Goal: Find specific fact: Find specific fact

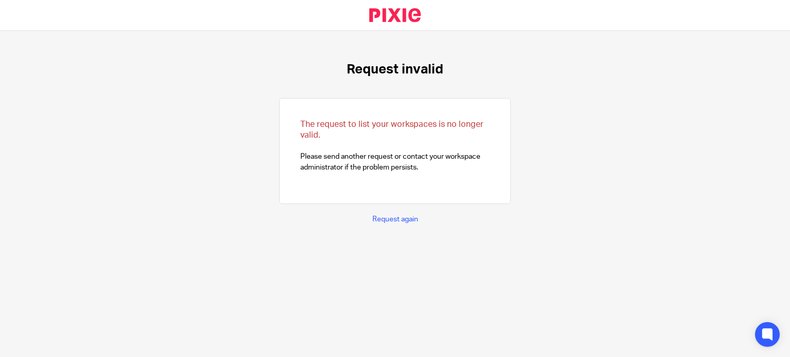
click at [376, 224] on p "Request again" at bounding box center [395, 219] width 46 height 10
click at [378, 220] on link "Request again" at bounding box center [395, 219] width 46 height 7
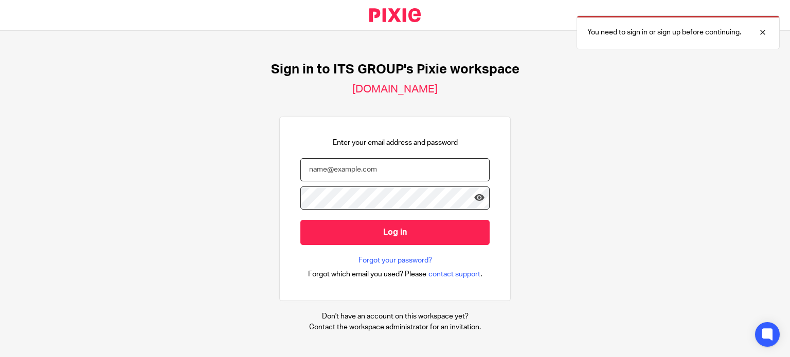
click at [382, 176] on input "email" at bounding box center [394, 169] width 189 height 23
click at [385, 170] on input "email" at bounding box center [394, 169] width 189 height 23
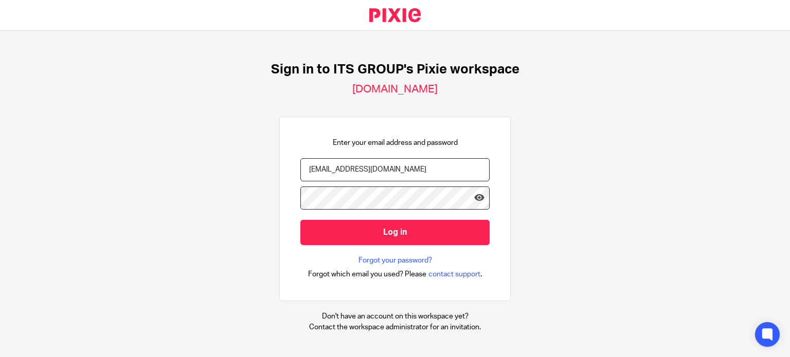
type input "lindiwe@itshe.co.za"
click at [300, 220] on input "Log in" at bounding box center [394, 232] width 189 height 25
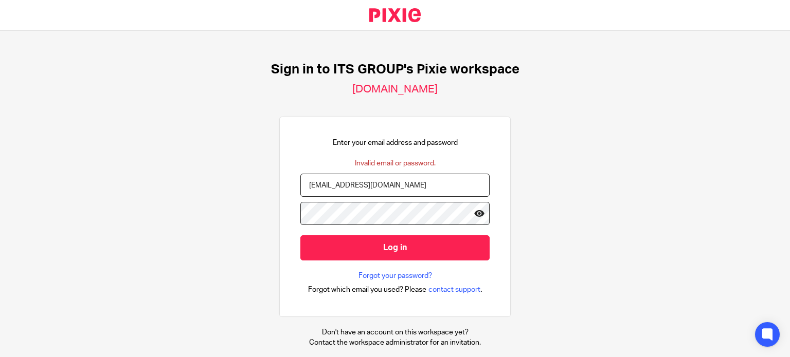
click at [474, 208] on icon at bounding box center [479, 213] width 10 height 10
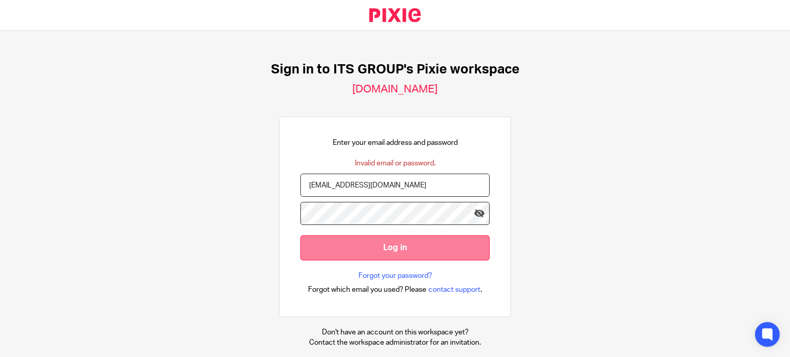
click at [451, 239] on input "Log in" at bounding box center [394, 248] width 189 height 25
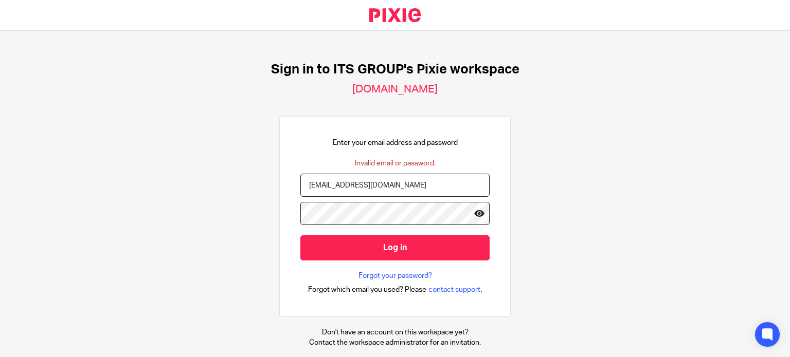
click at [474, 214] on icon at bounding box center [479, 213] width 10 height 10
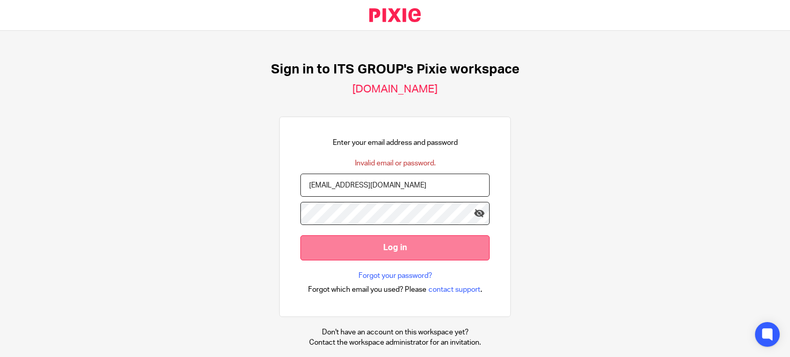
click at [351, 251] on input "Log in" at bounding box center [394, 248] width 189 height 25
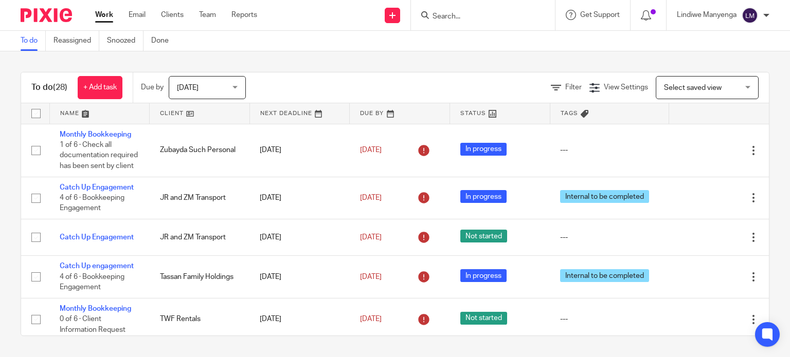
click at [451, 23] on div at bounding box center [483, 15] width 144 height 30
click at [451, 16] on input "Search" at bounding box center [478, 16] width 93 height 9
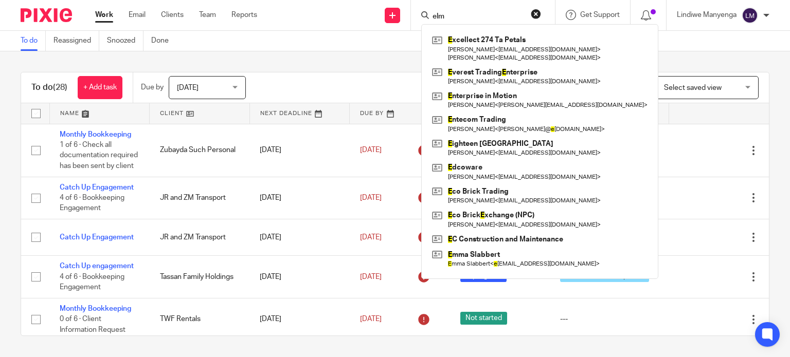
type input "elm"
click button "submit" at bounding box center [0, 0] width 0 height 0
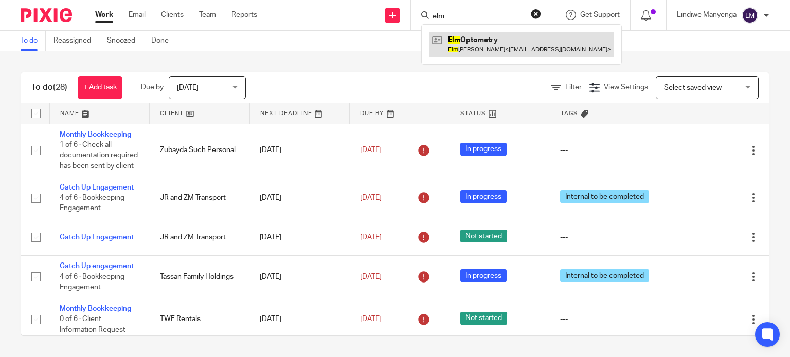
click at [486, 39] on link at bounding box center [522, 44] width 184 height 24
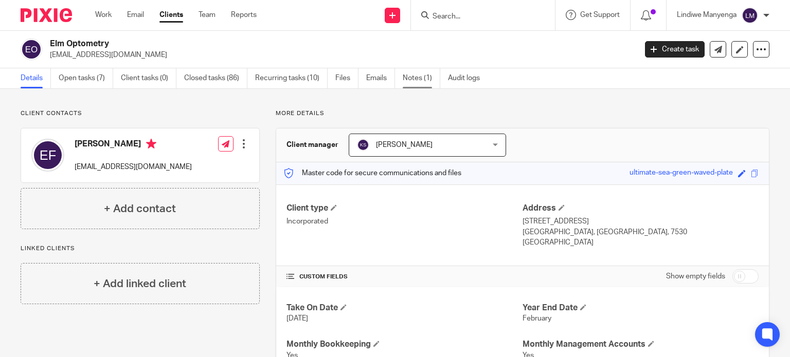
click at [427, 71] on link "Notes (1)" at bounding box center [422, 78] width 38 height 20
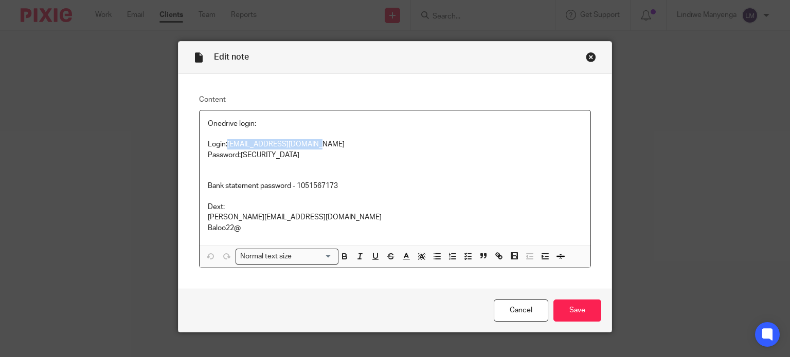
drag, startPoint x: 226, startPoint y: 145, endPoint x: 307, endPoint y: 145, distance: 80.8
click at [307, 145] on p "Onedrive login: Login:versterelmien@gmail.com" at bounding box center [395, 134] width 375 height 31
copy p "[EMAIL_ADDRESS][DOMAIN_NAME]"
drag, startPoint x: 239, startPoint y: 154, endPoint x: 290, endPoint y: 154, distance: 50.4
click at [290, 154] on p "Password:Elmien1234@!." at bounding box center [395, 155] width 375 height 10
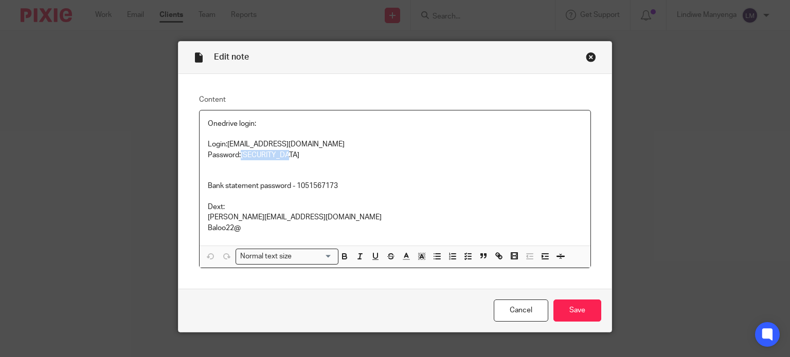
drag, startPoint x: 239, startPoint y: 152, endPoint x: 284, endPoint y: 153, distance: 45.3
click at [284, 153] on p "Password:Elmien1234@!." at bounding box center [395, 155] width 375 height 10
copy p "Elmien1234@!"
drag, startPoint x: 266, startPoint y: 155, endPoint x: 214, endPoint y: 187, distance: 60.7
click at [214, 187] on p "Bank statement password - 1051567173 Dext:" at bounding box center [395, 196] width 375 height 31
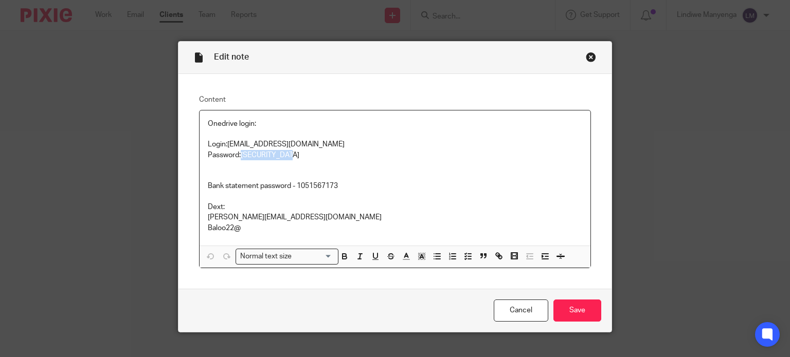
drag, startPoint x: 286, startPoint y: 156, endPoint x: 239, endPoint y: 154, distance: 47.3
click at [239, 154] on p "Password:Elmien1234@!." at bounding box center [395, 155] width 375 height 10
